Goal: Navigation & Orientation: Find specific page/section

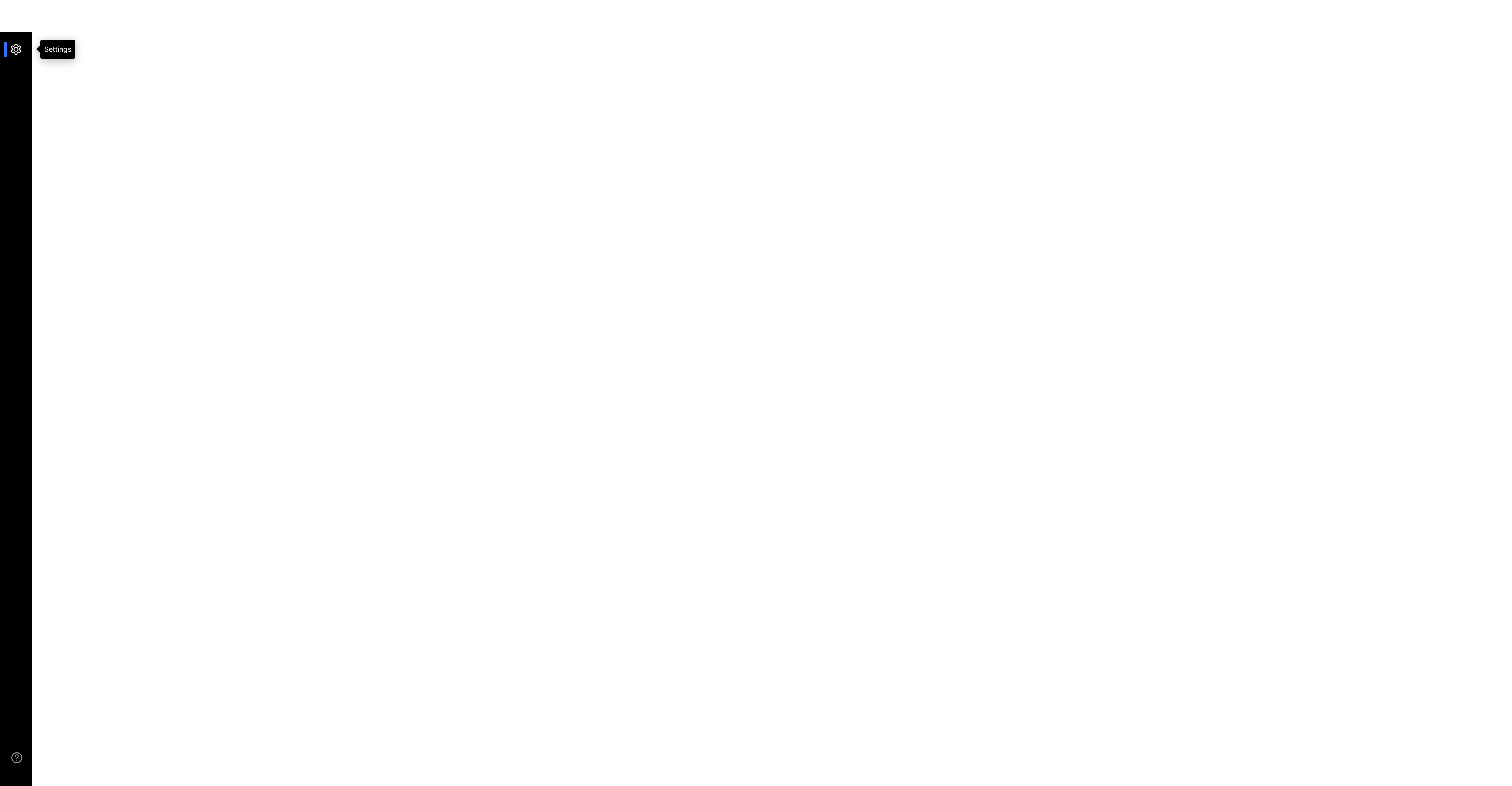
click at [15, 49] on div at bounding box center [21, 49] width 22 height 15
